Goal: Task Accomplishment & Management: Use online tool/utility

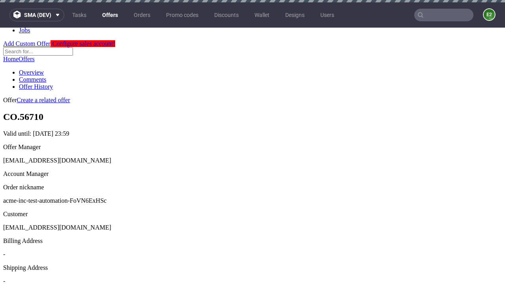
scroll to position [2, 0]
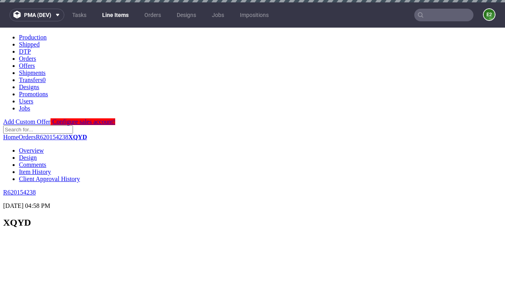
scroll to position [1281, 0]
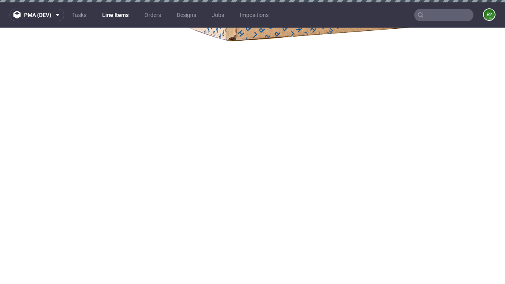
select select "accepted"
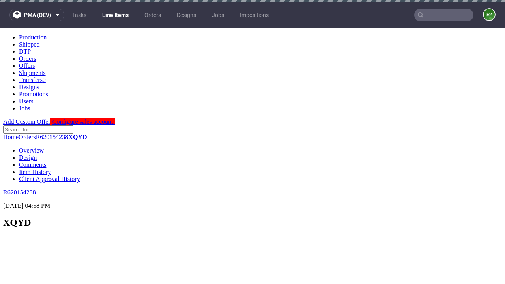
scroll to position [1377, 0]
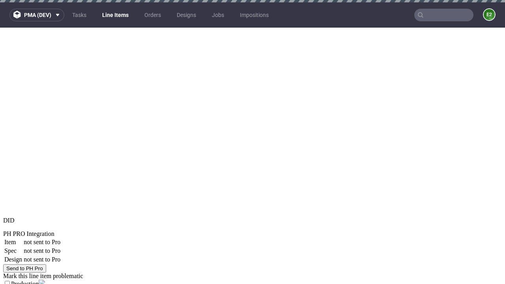
select select "received"
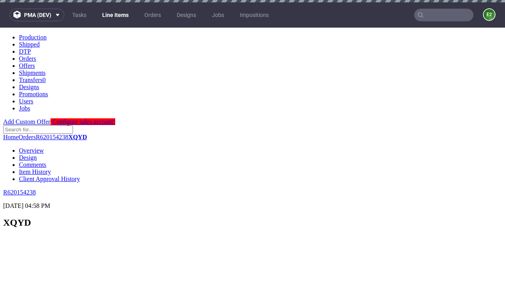
scroll to position [1281, 0]
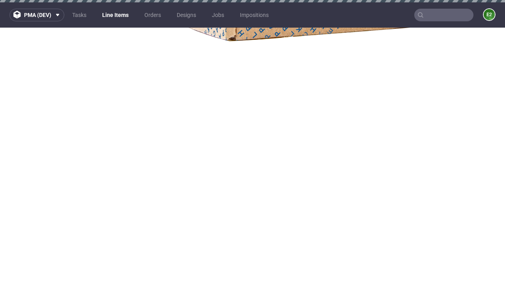
select select "accepted_dtp_issue_reprint"
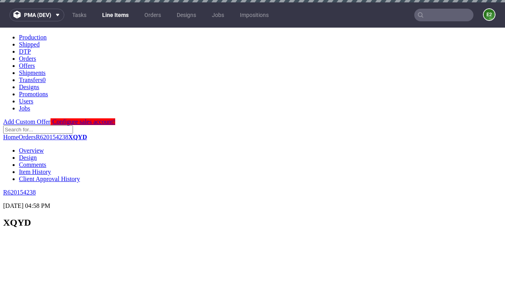
scroll to position [1311, 0]
